Goal: Contribute content: Add original content to the website for others to see

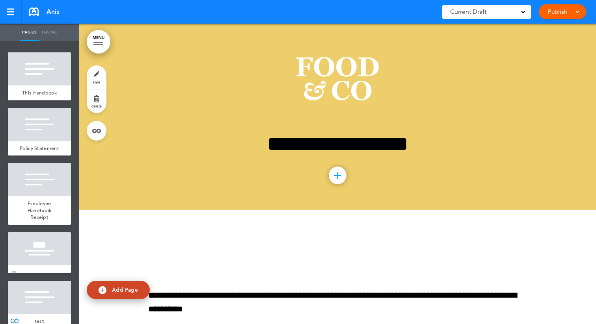
scroll to position [4655, 0]
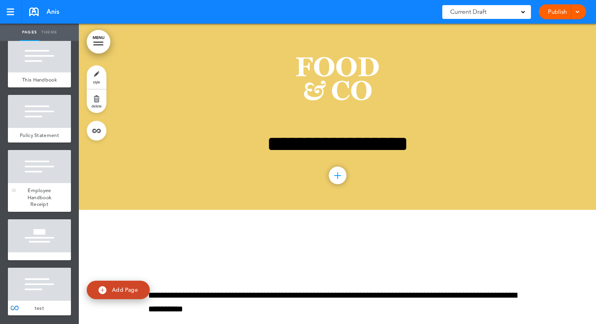
click at [51, 185] on div "Employee Handbook Receipt" at bounding box center [39, 197] width 63 height 29
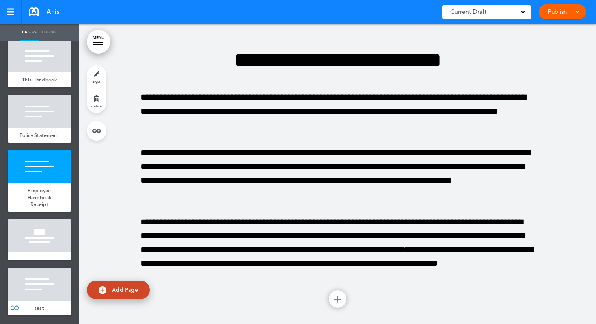
scroll to position [21573, 0]
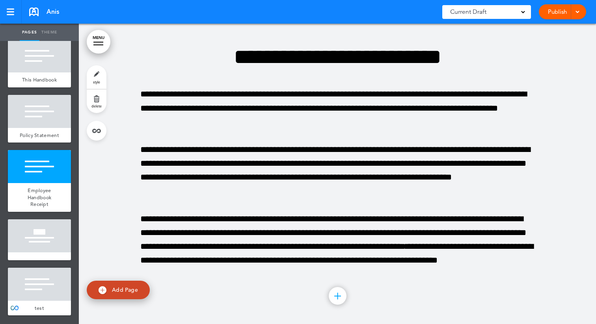
click at [130, 288] on span "Add Page" at bounding box center [125, 289] width 26 height 7
type input "********"
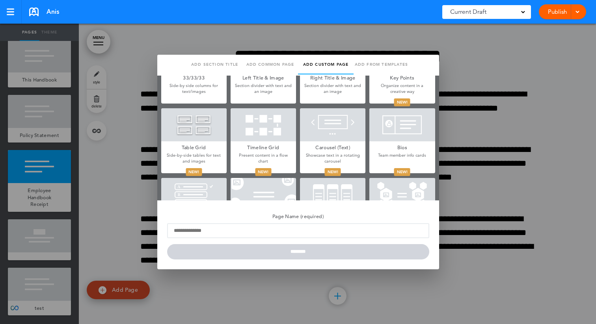
scroll to position [369, 0]
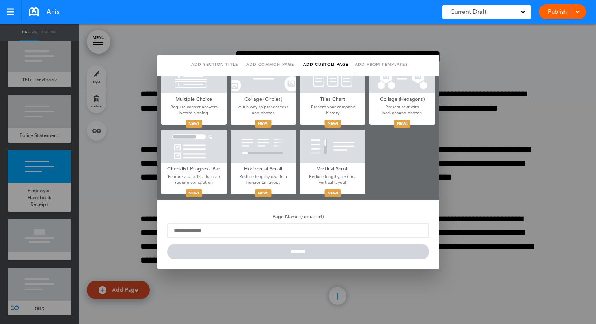
click at [269, 164] on h5 "Horizontal Scroll" at bounding box center [263, 168] width 65 height 11
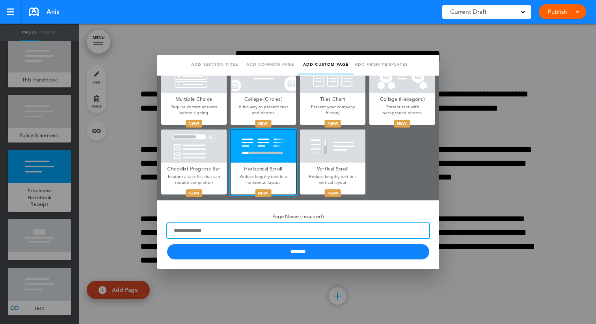
click at [301, 237] on input "Page Name (required)" at bounding box center [298, 230] width 262 height 15
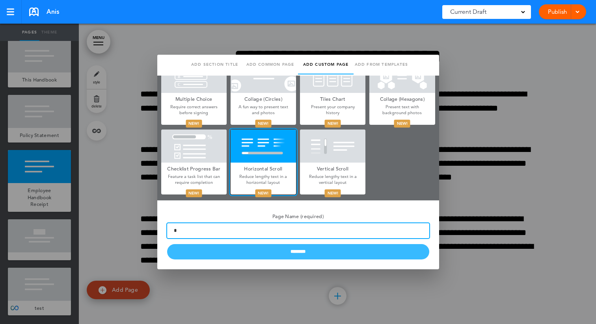
type input "*"
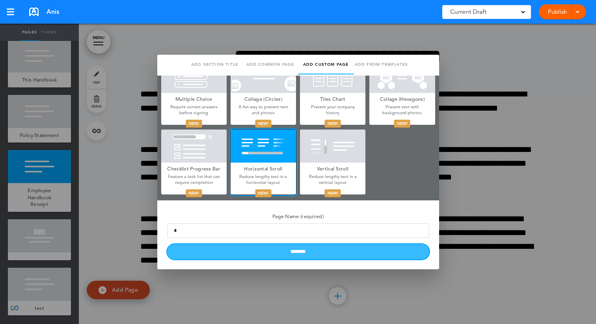
click at [322, 250] on input "********" at bounding box center [298, 251] width 262 height 15
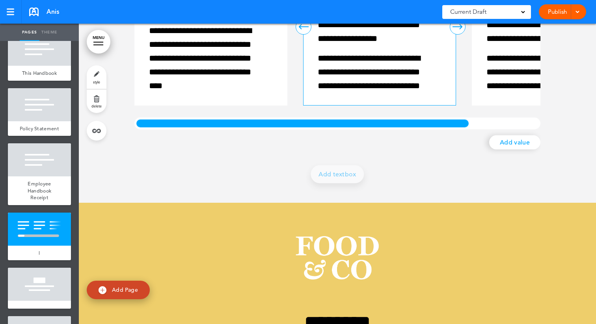
scroll to position [22056, 0]
